Goal: Communication & Community: Answer question/provide support

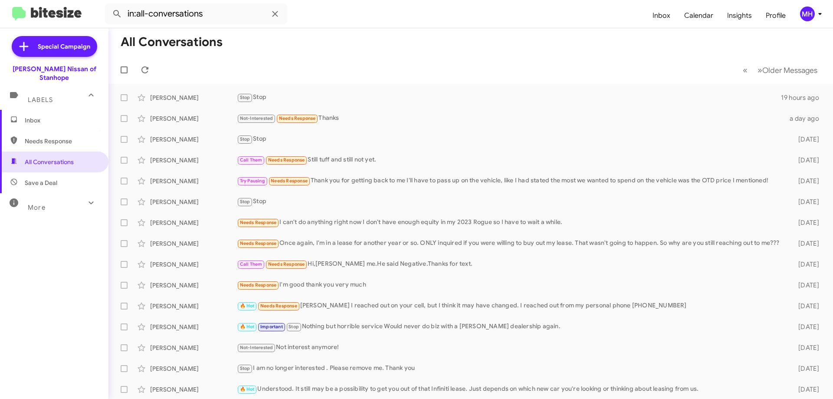
click at [63, 116] on span "Inbox" at bounding box center [62, 120] width 74 height 9
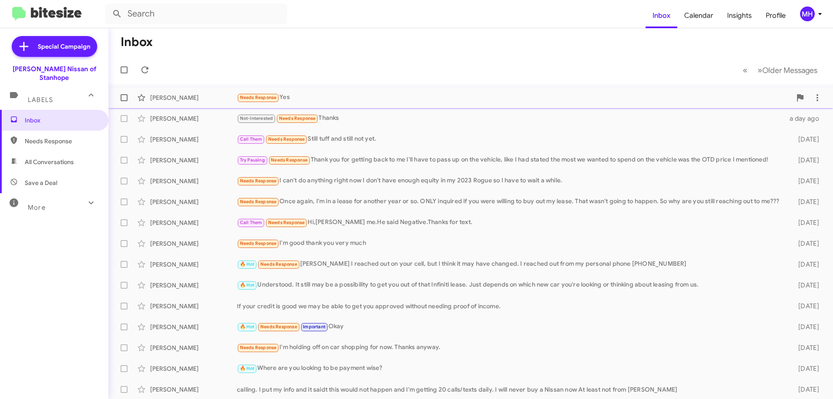
click at [317, 92] on div "[PERSON_NAME] Needs Response Yes 20 minutes ago" at bounding box center [470, 97] width 710 height 17
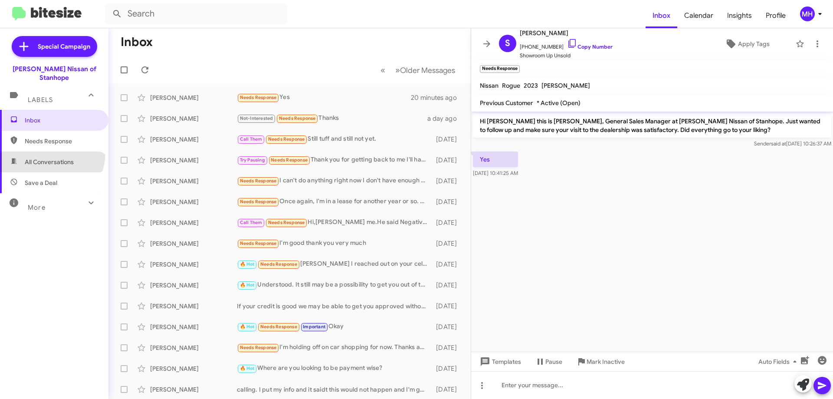
click at [48, 151] on span "All Conversations" at bounding box center [54, 161] width 108 height 21
type input "in:all-conversations"
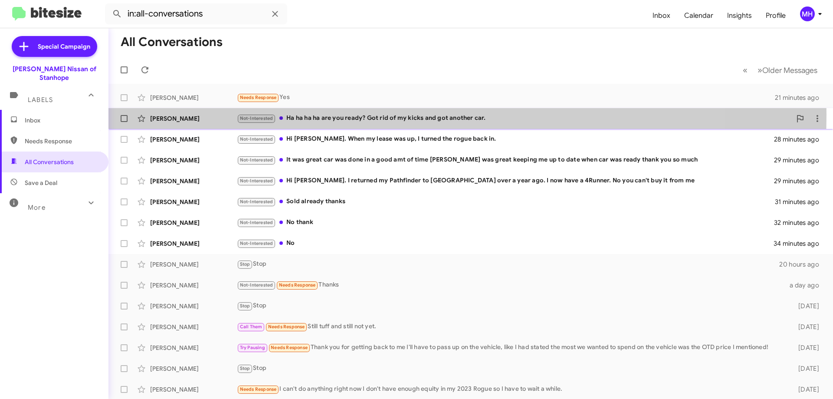
click at [334, 115] on div "Not-Interested Ha ha ha ha are you ready? Got rid of my kicks and got another c…" at bounding box center [514, 118] width 554 height 10
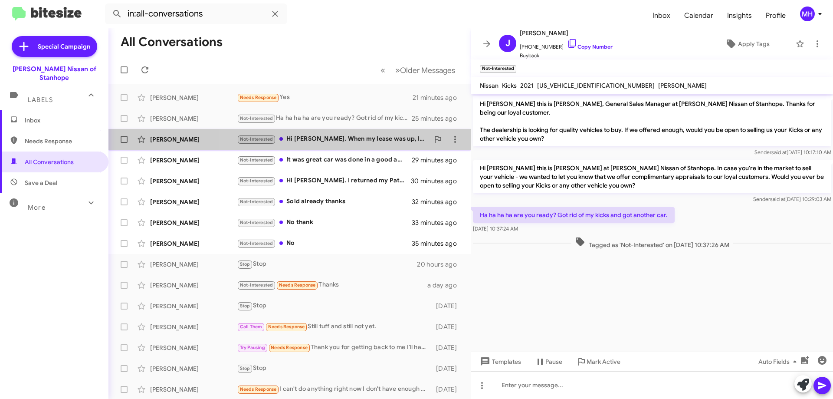
click at [354, 137] on div "Not-Interested Hi [PERSON_NAME]. When my lease was up, I turned the rogue back …" at bounding box center [333, 139] width 192 height 10
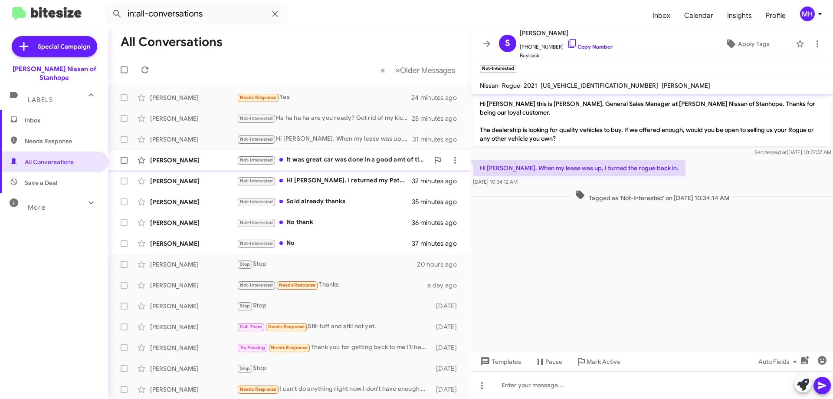
click at [318, 157] on div "Not-Interested It was great car was done in a good amt of time [PERSON_NAME] wa…" at bounding box center [333, 160] width 192 height 10
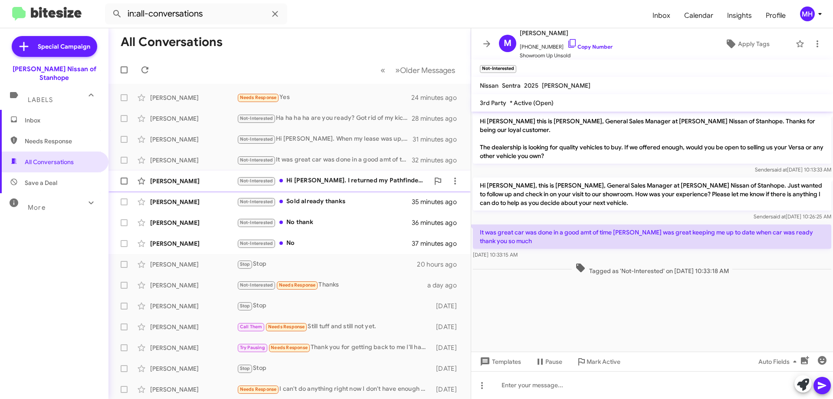
click at [320, 178] on div "Not-Interested Hi [PERSON_NAME]. I returned my Pathfinder to [GEOGRAPHIC_DATA] …" at bounding box center [333, 181] width 192 height 10
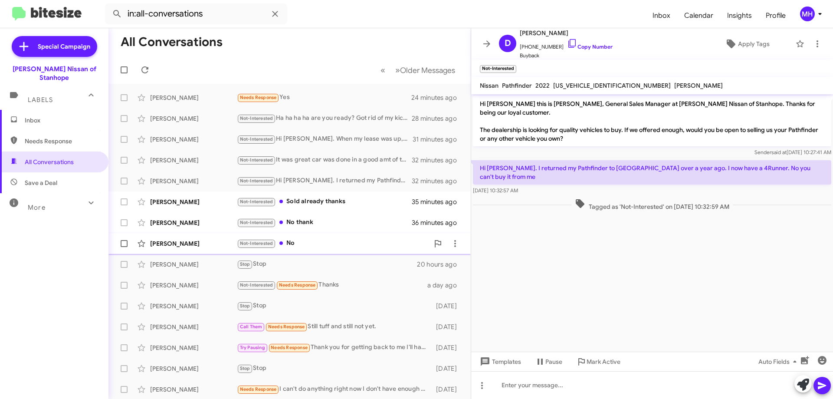
click at [309, 241] on div "Not-Interested No" at bounding box center [333, 243] width 192 height 10
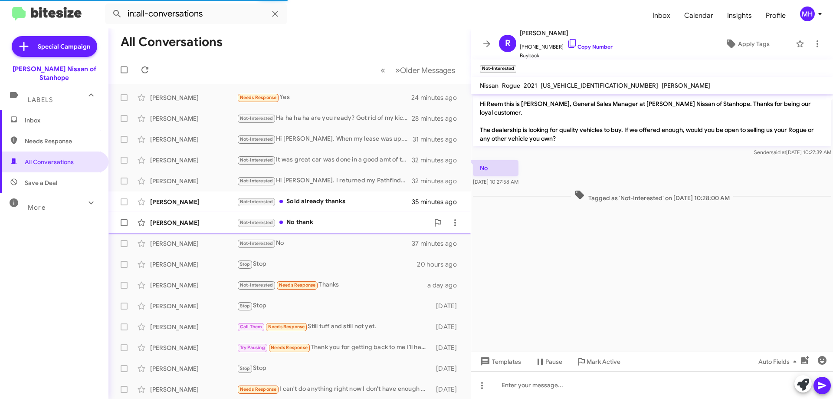
click at [313, 219] on div "Not-Interested No thank" at bounding box center [333, 222] width 192 height 10
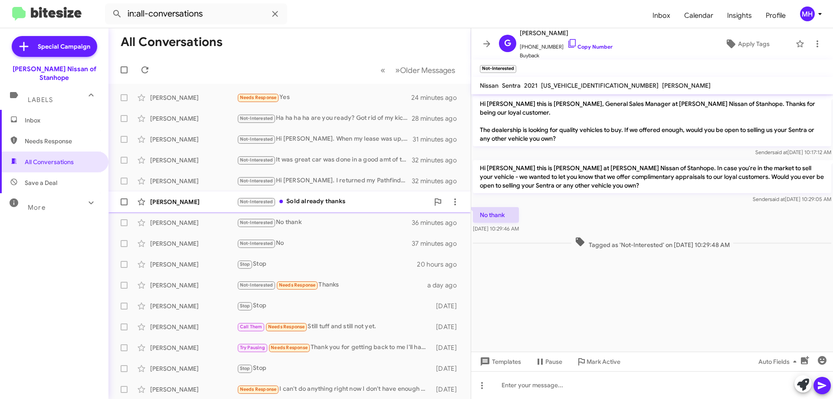
click at [314, 196] on div "Not-Interested Sold already thanks" at bounding box center [333, 201] width 192 height 10
